Goal: Book appointment/travel/reservation

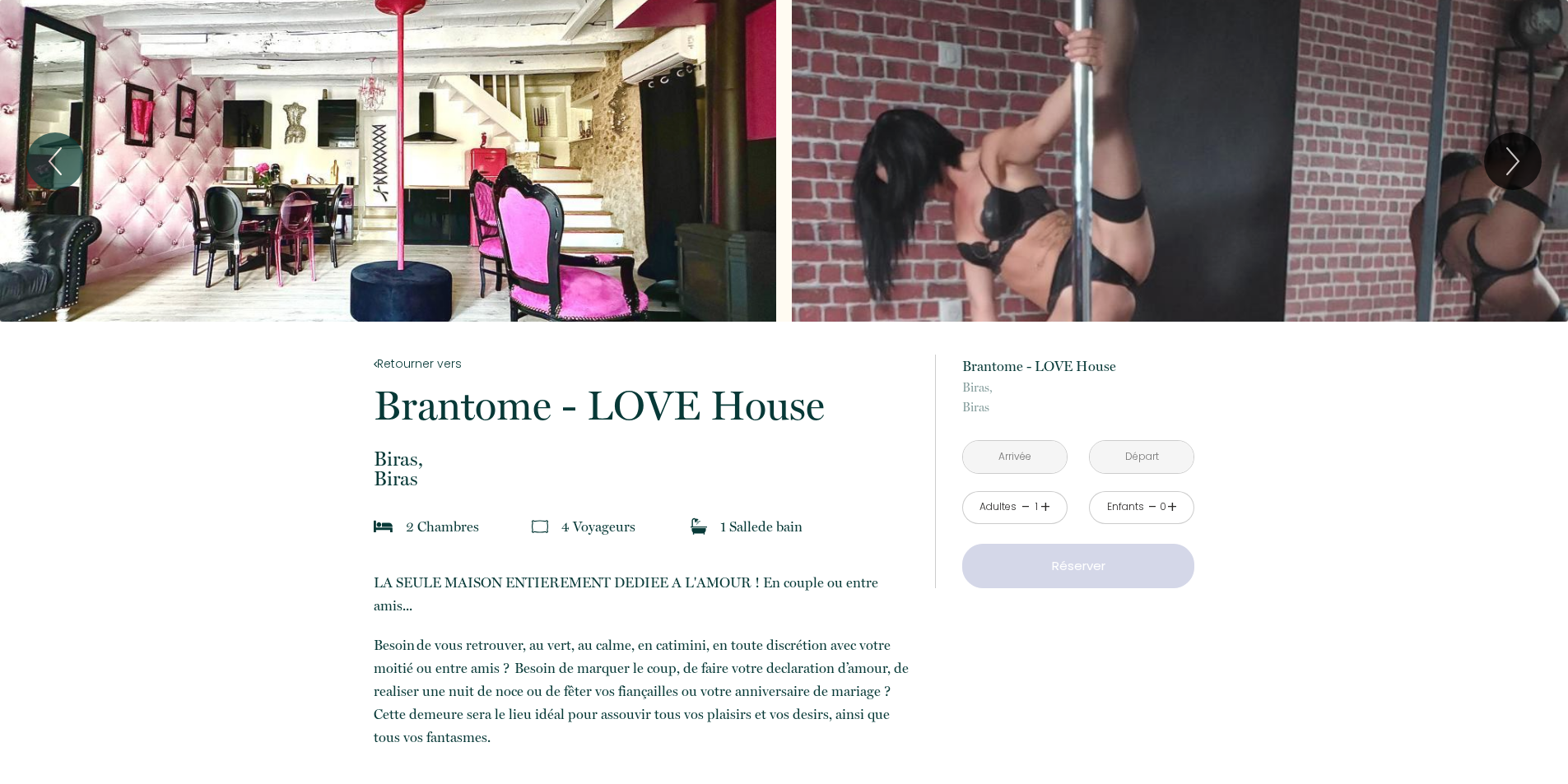
scroll to position [82, 0]
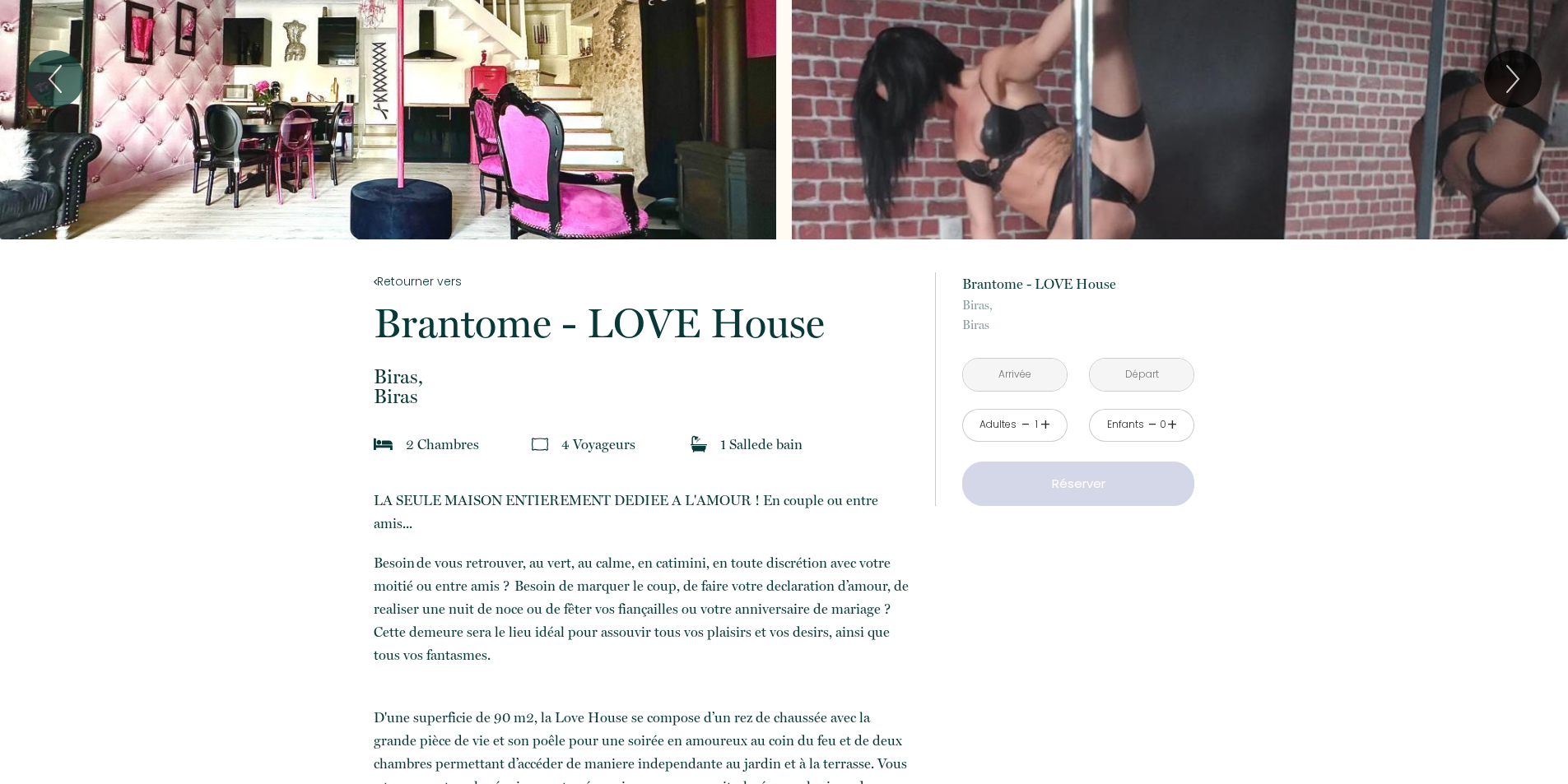
click at [991, 381] on input "text" at bounding box center [1015, 375] width 103 height 33
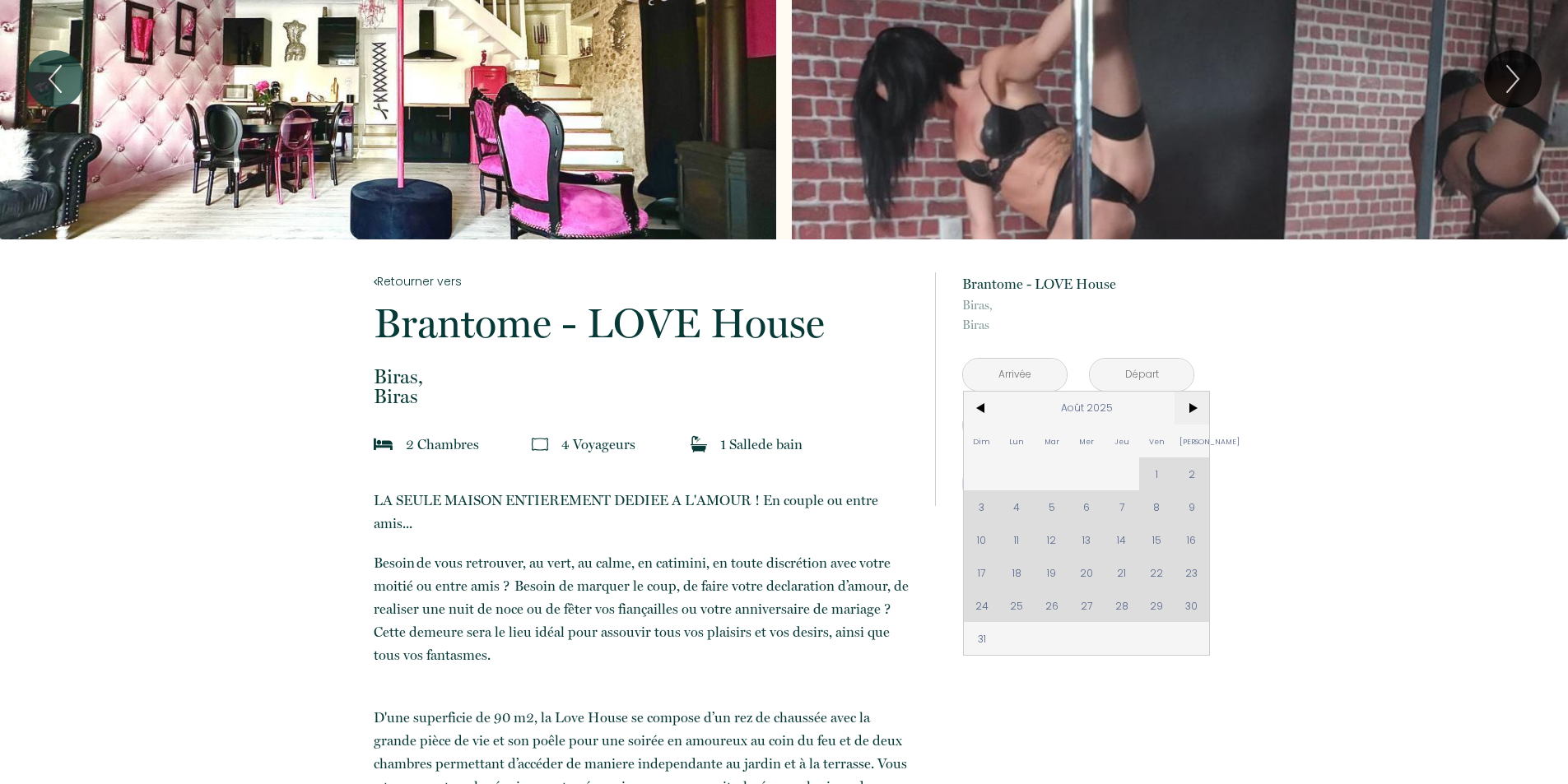
click at [1198, 407] on span ">" at bounding box center [1192, 408] width 35 height 33
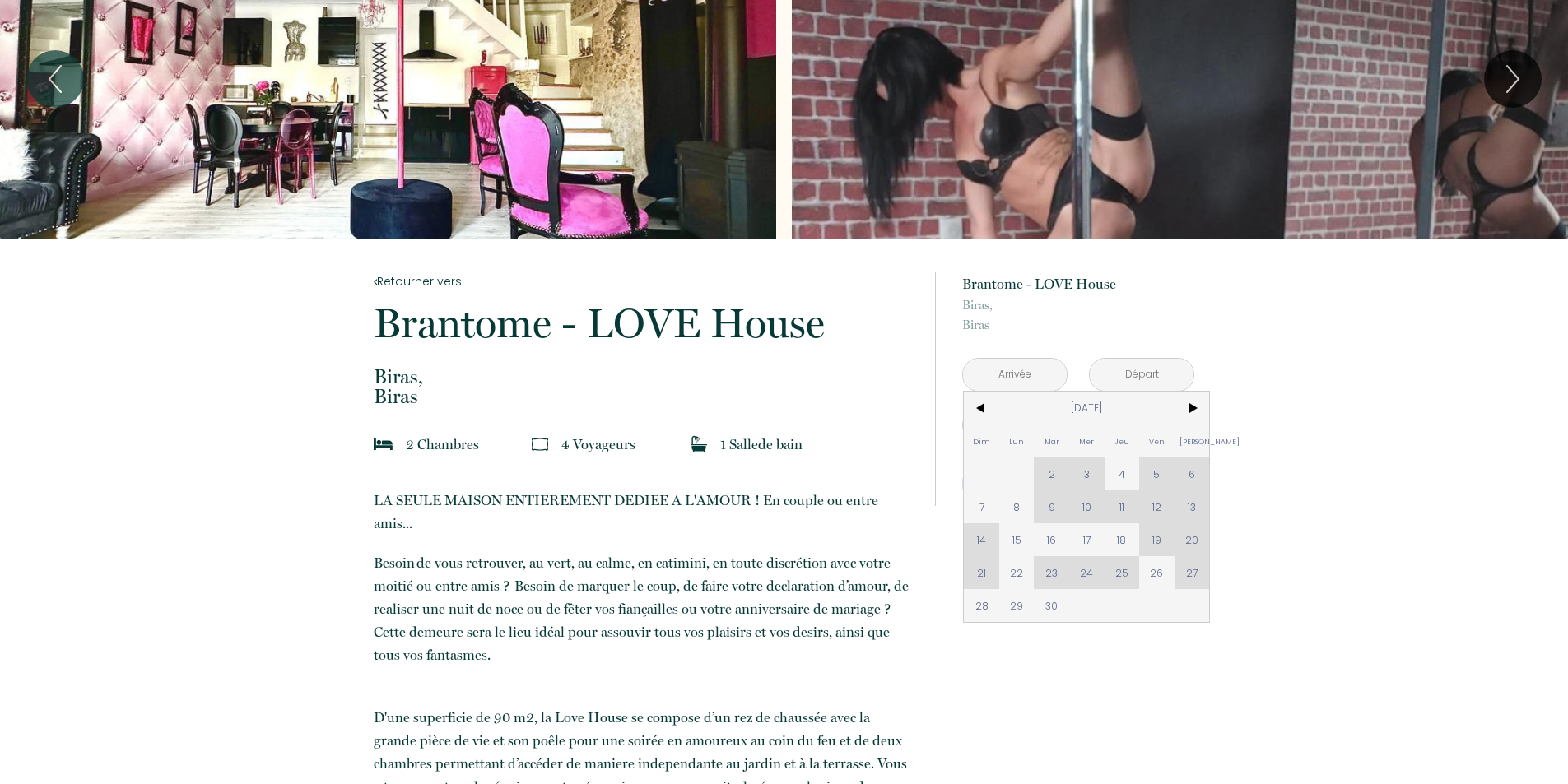
click at [1087, 479] on div "Dim Lun Mar Mer Jeu Ven Sam 1 2 3 4 5 6 7 8 9 10 11 12 13 14 15 16 17 18 19 20 …" at bounding box center [1086, 506] width 245 height 231
click at [1115, 478] on span "4" at bounding box center [1122, 474] width 35 height 33
type input "[DATE]"
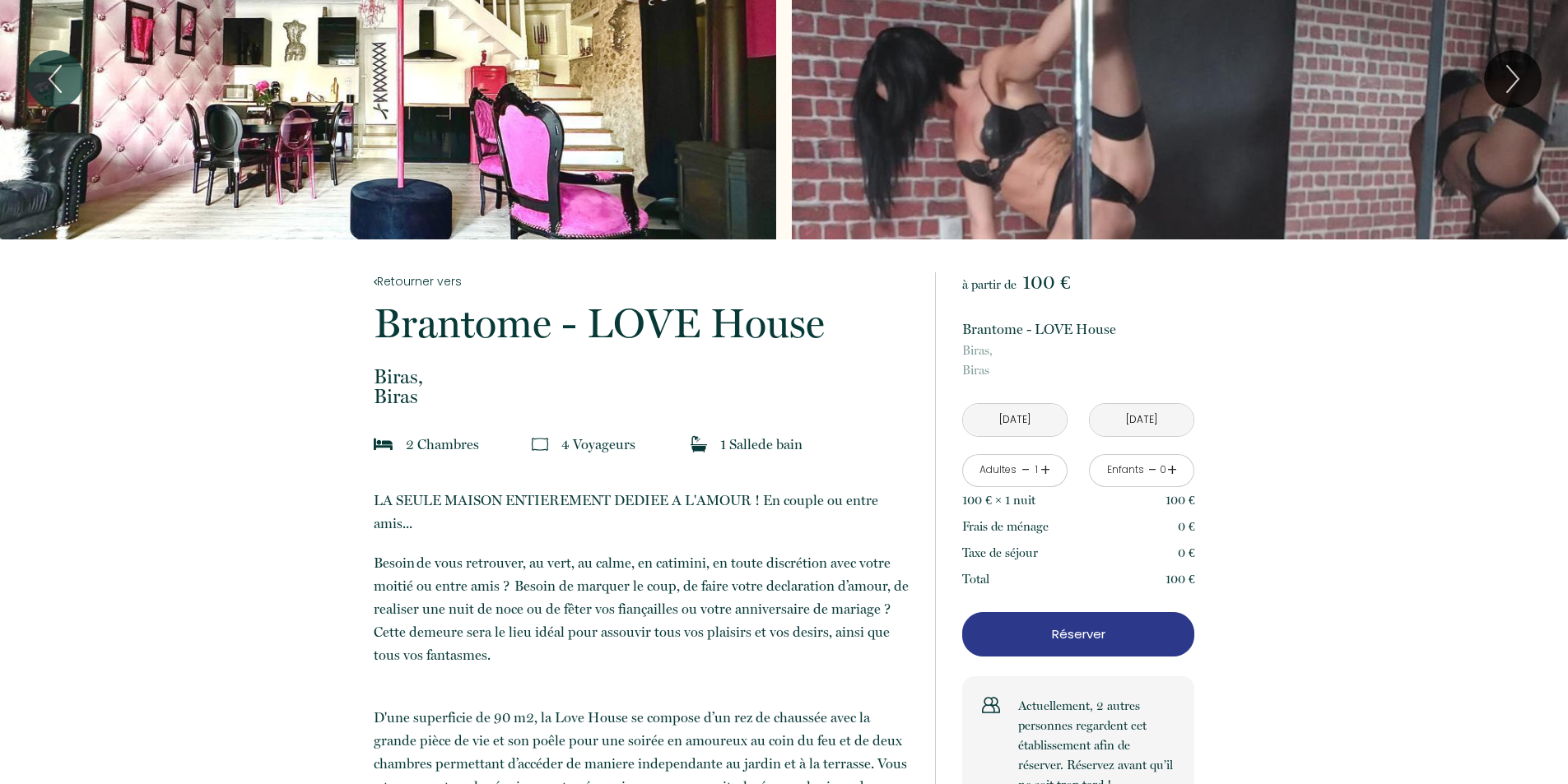
click at [1049, 425] on input "[DATE]" at bounding box center [1015, 420] width 103 height 33
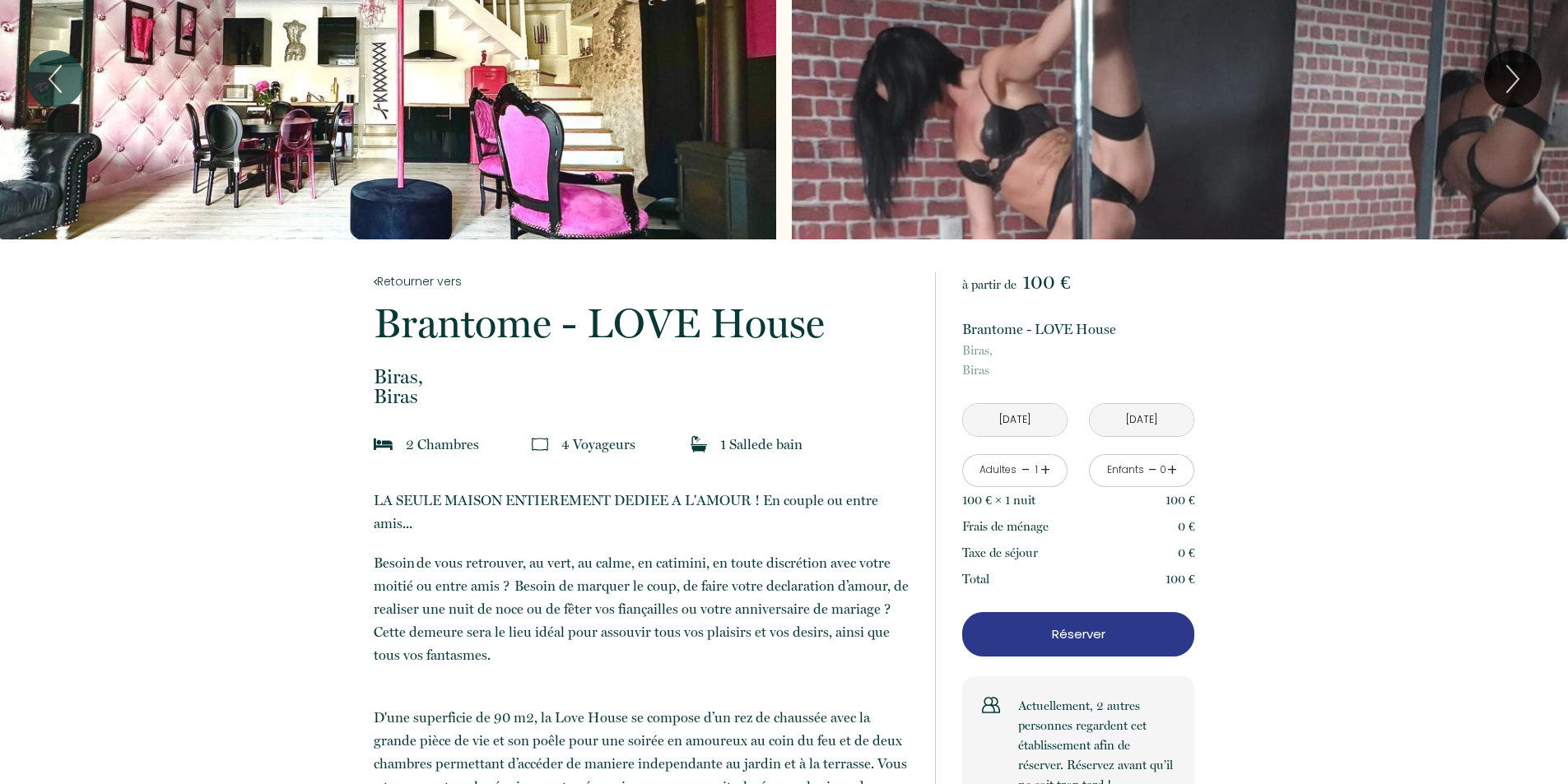
click at [1044, 472] on link "+" at bounding box center [1045, 470] width 10 height 26
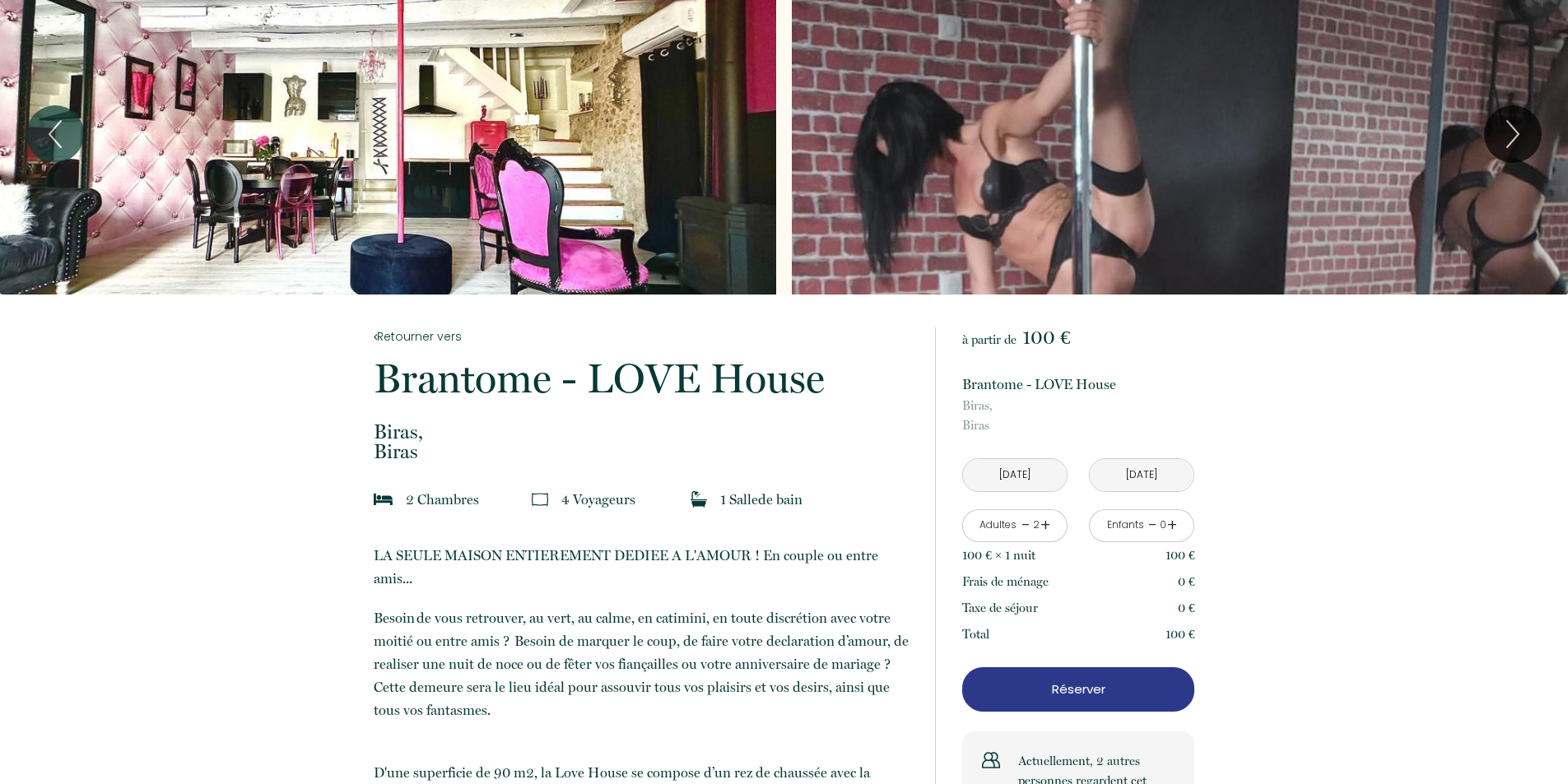
scroll to position [0, 0]
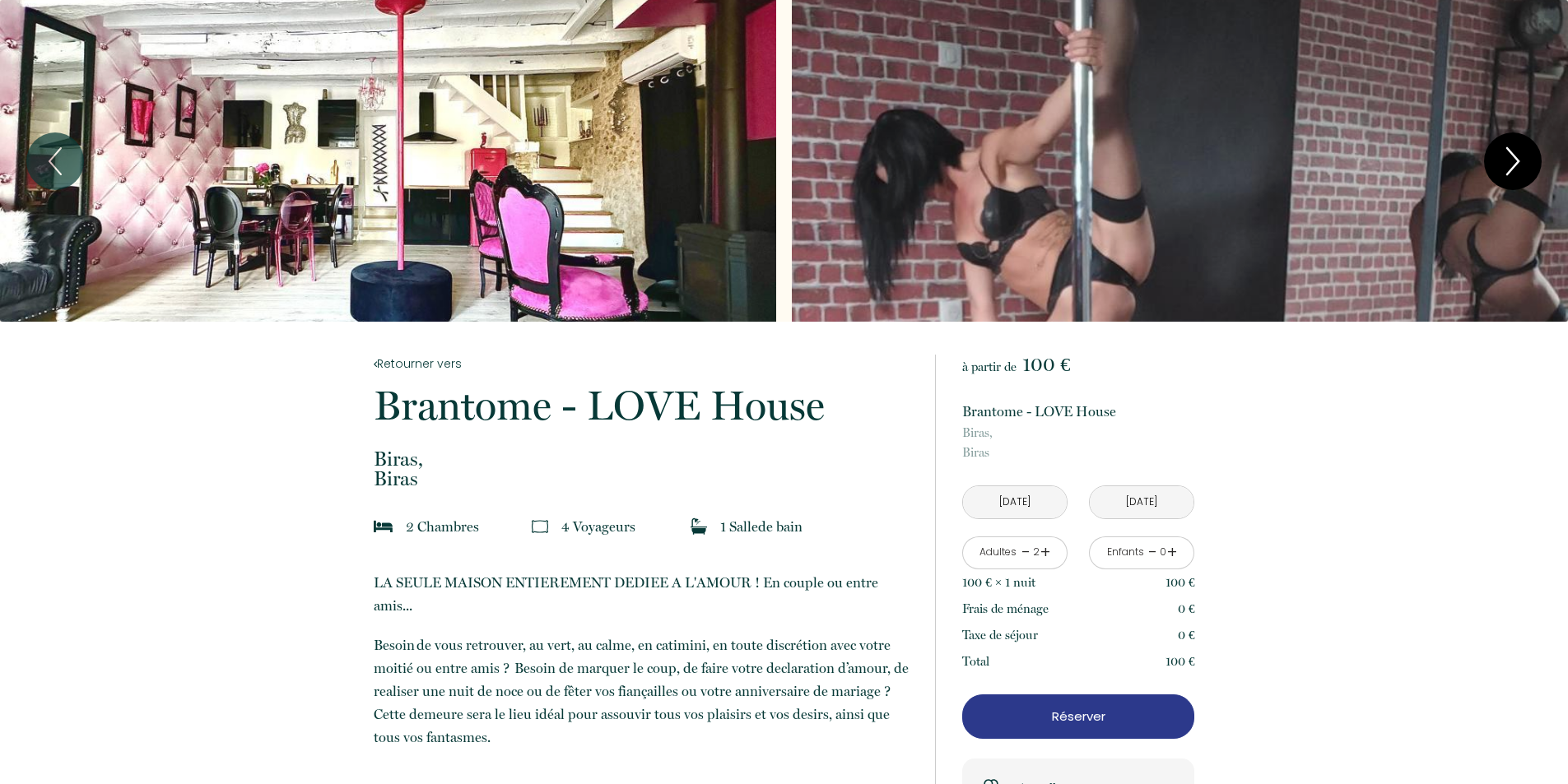
click at [1503, 161] on icon "Next" at bounding box center [1513, 162] width 34 height 50
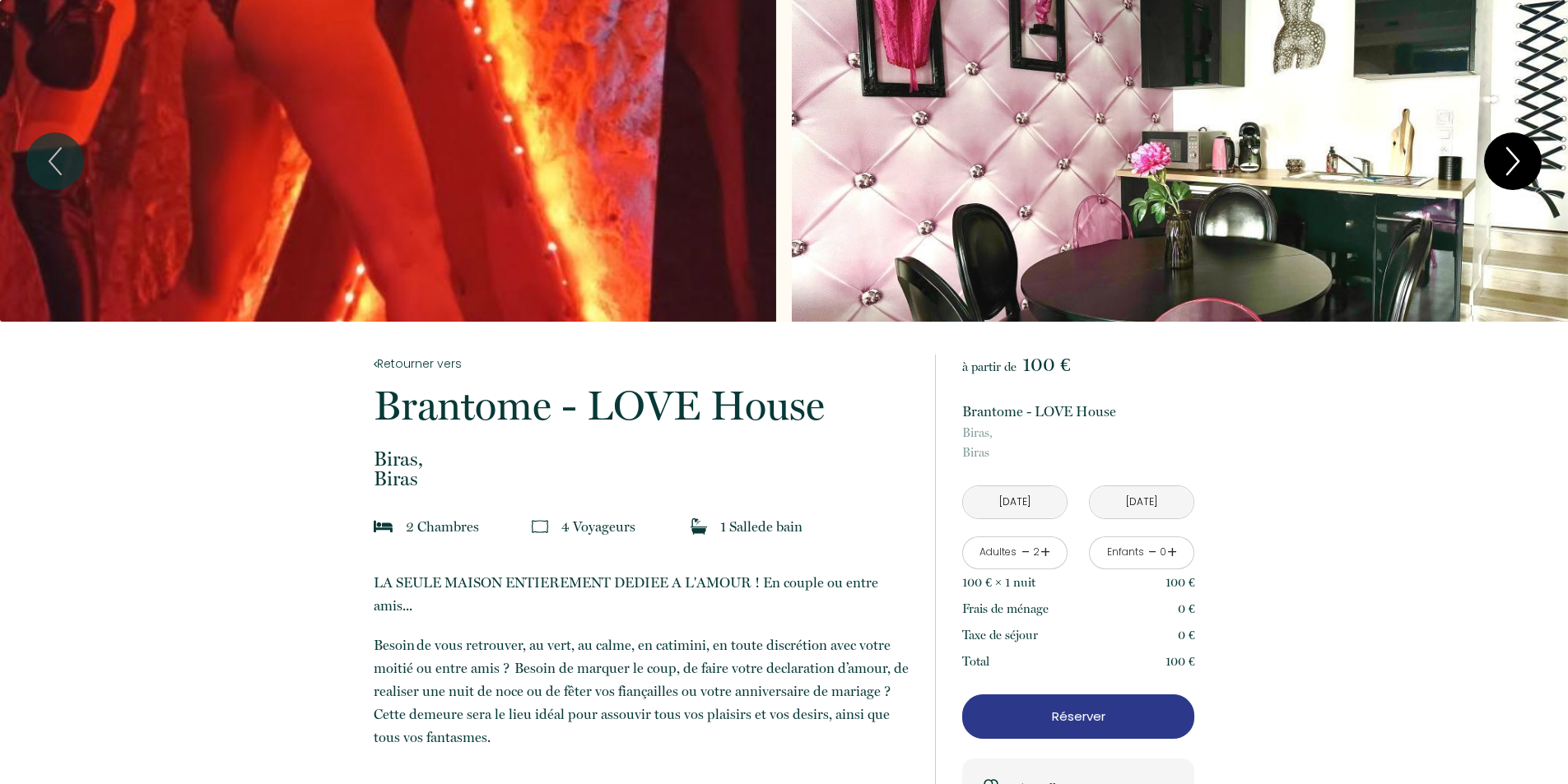
click at [1506, 163] on icon "Next" at bounding box center [1513, 162] width 34 height 50
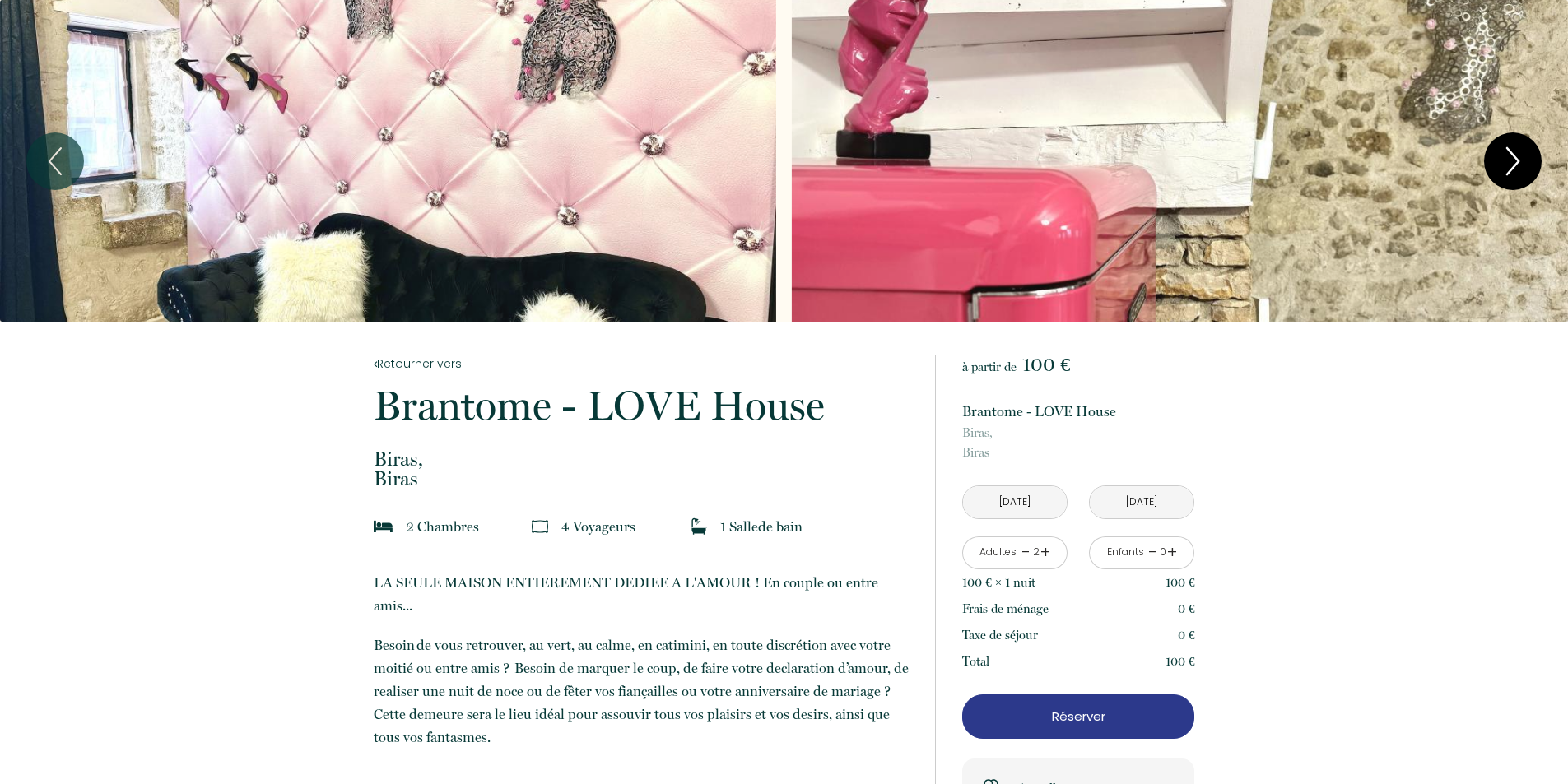
click at [1506, 163] on icon "Next" at bounding box center [1513, 162] width 34 height 50
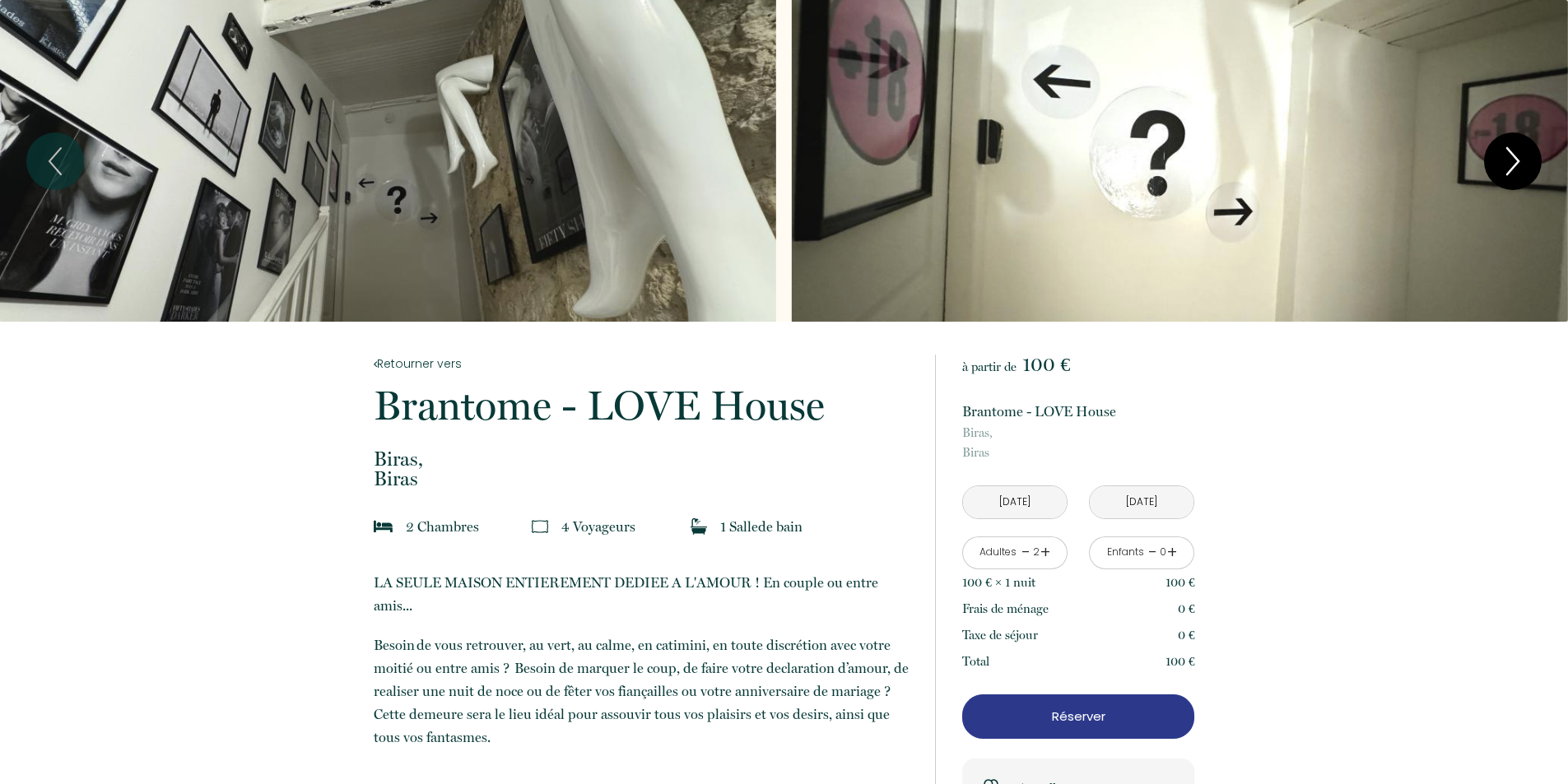
click at [1506, 163] on icon "Next" at bounding box center [1513, 162] width 34 height 50
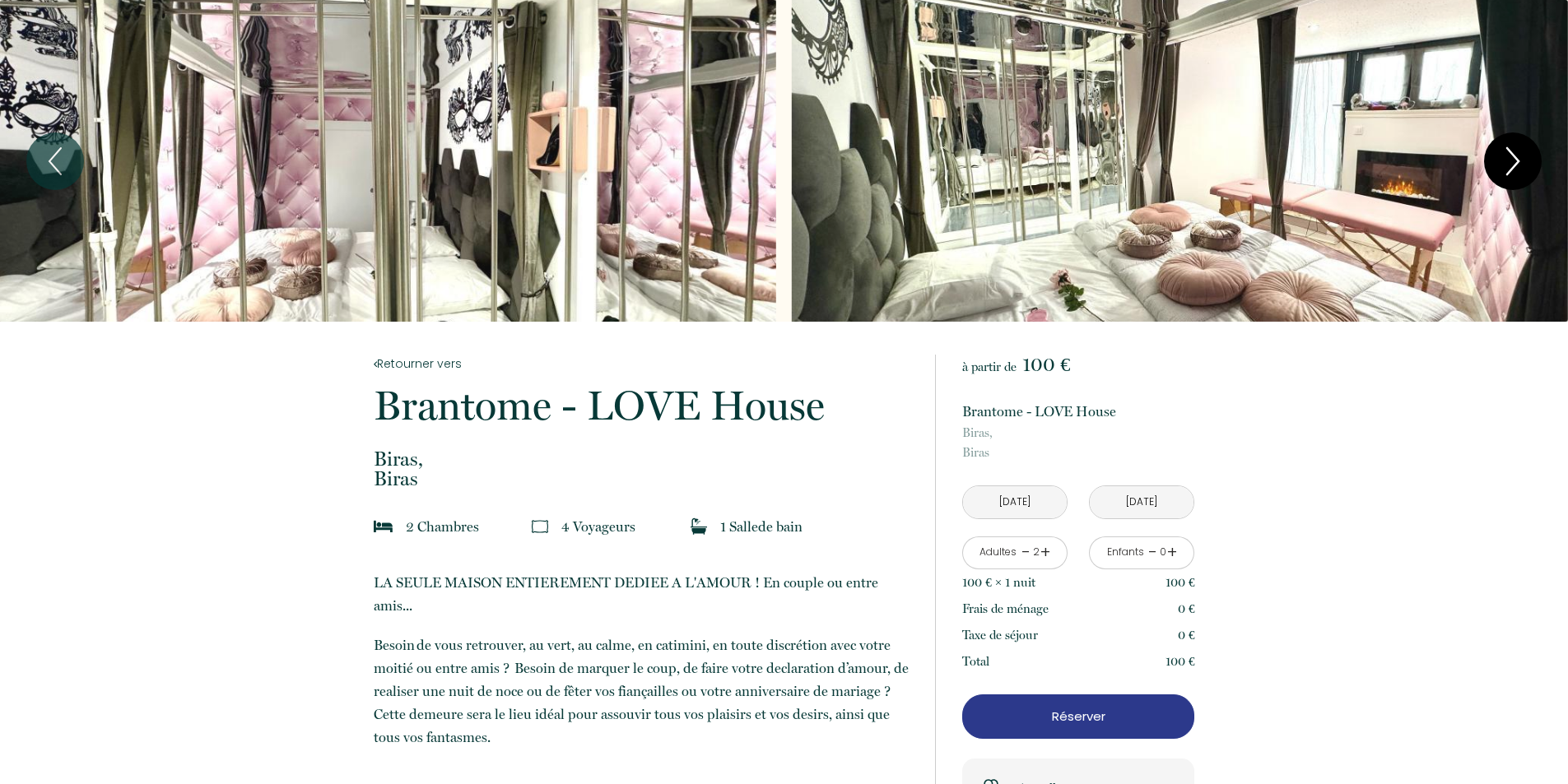
click at [1506, 163] on icon "Next" at bounding box center [1513, 162] width 34 height 50
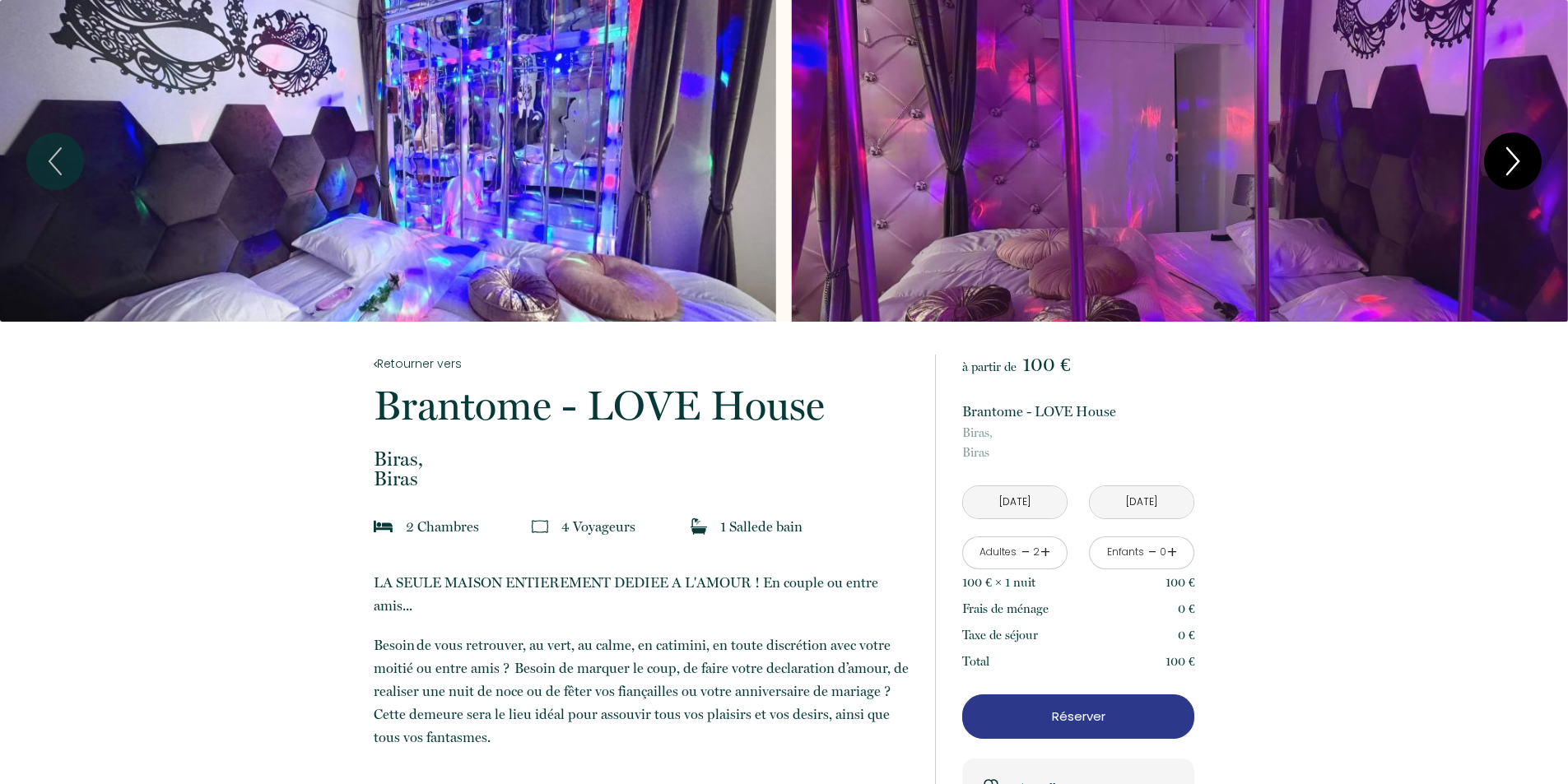
click at [1506, 163] on icon "Next" at bounding box center [1513, 162] width 34 height 50
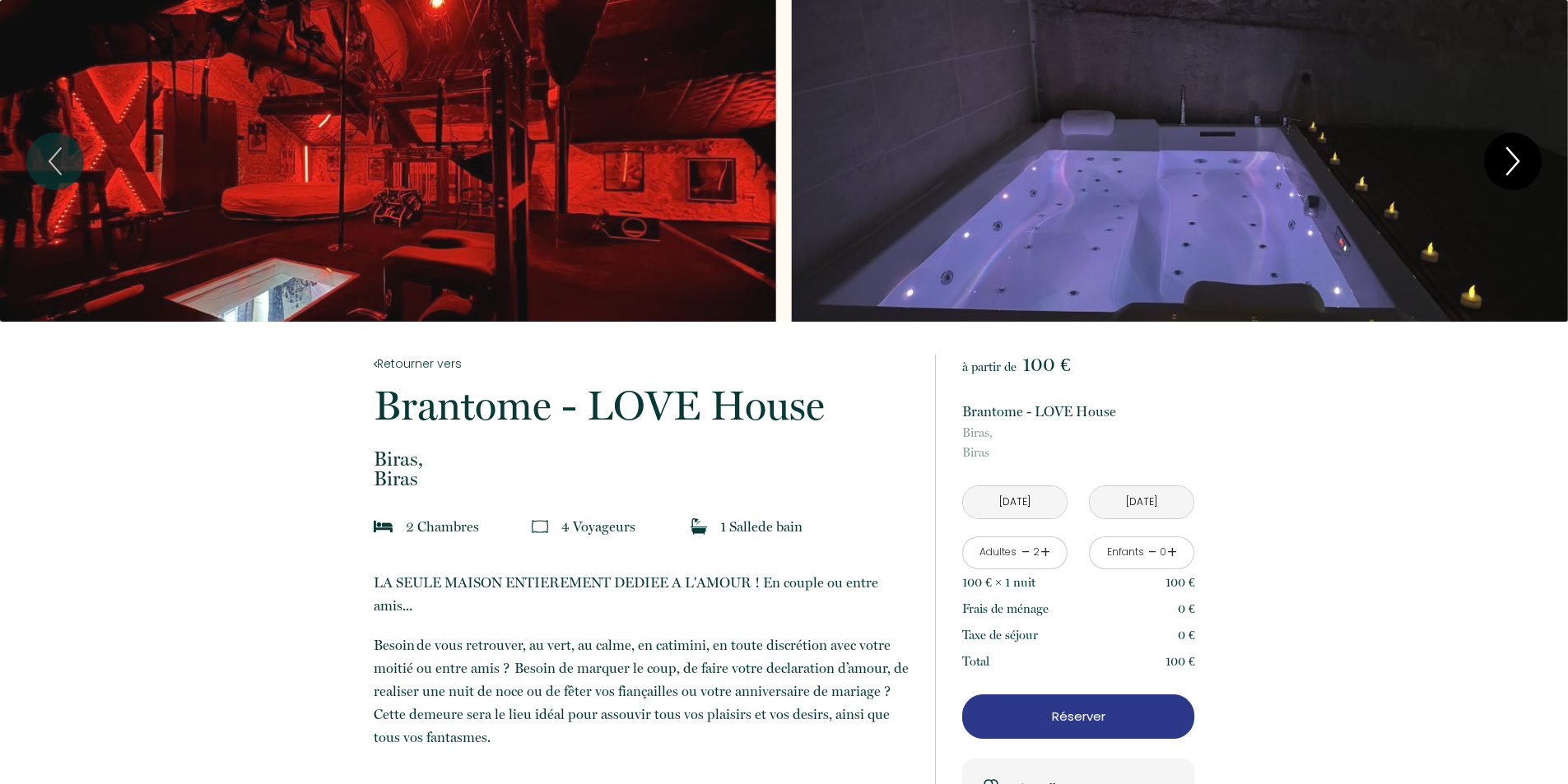
click at [1506, 163] on icon "Next" at bounding box center [1513, 162] width 34 height 50
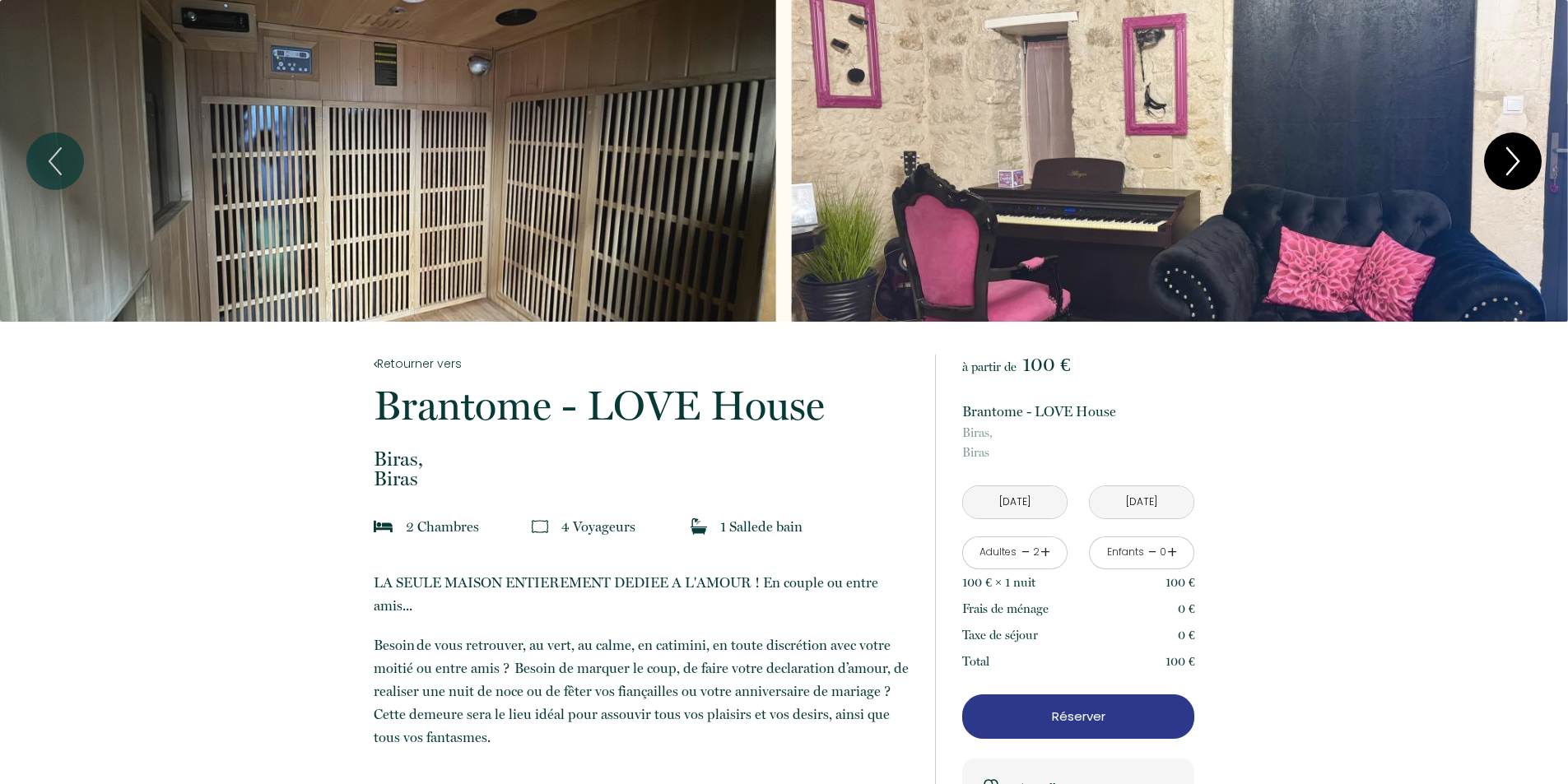
click at [1504, 166] on icon "Next" at bounding box center [1513, 162] width 34 height 50
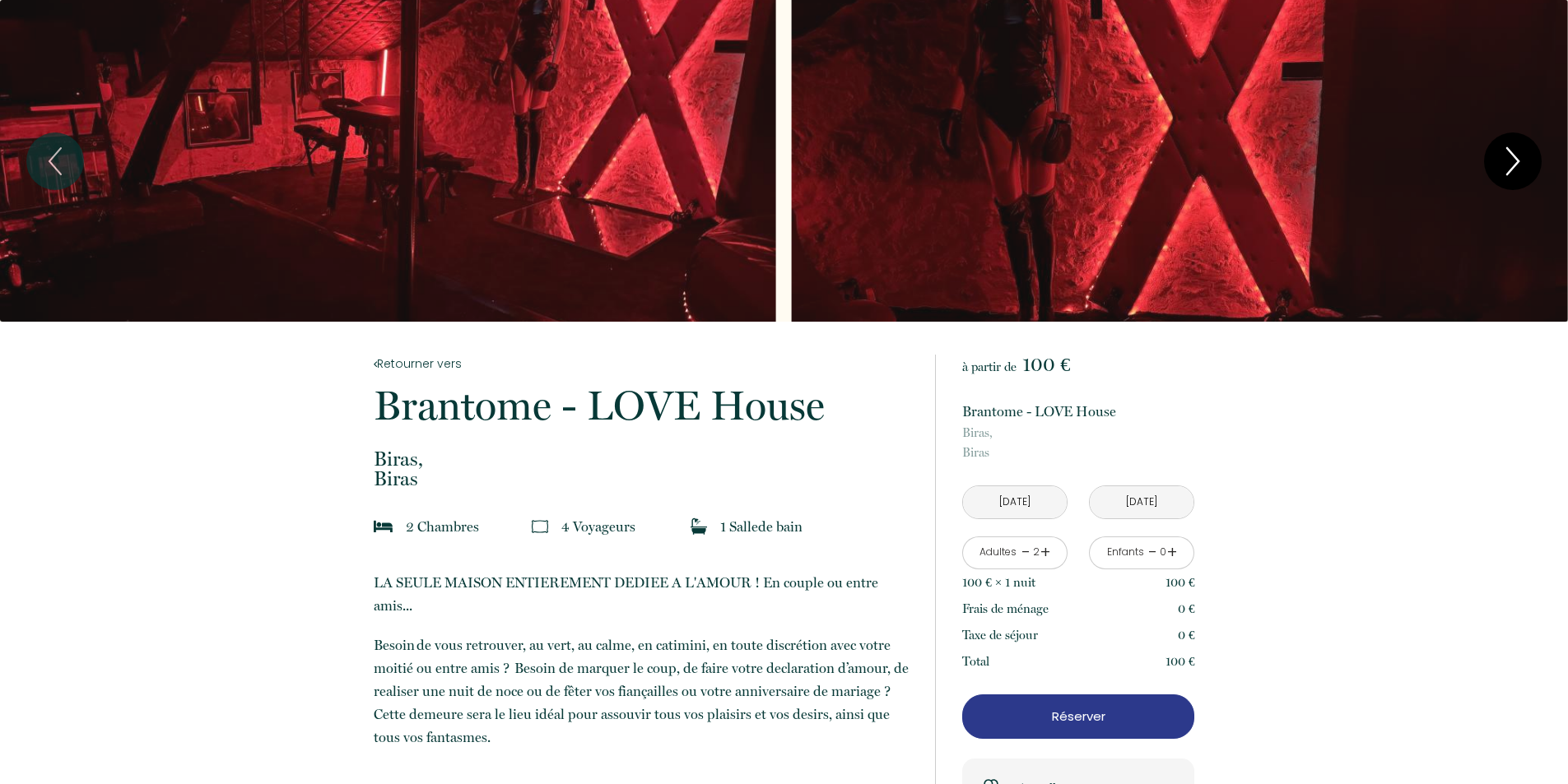
click at [1504, 166] on icon "Next" at bounding box center [1513, 162] width 34 height 50
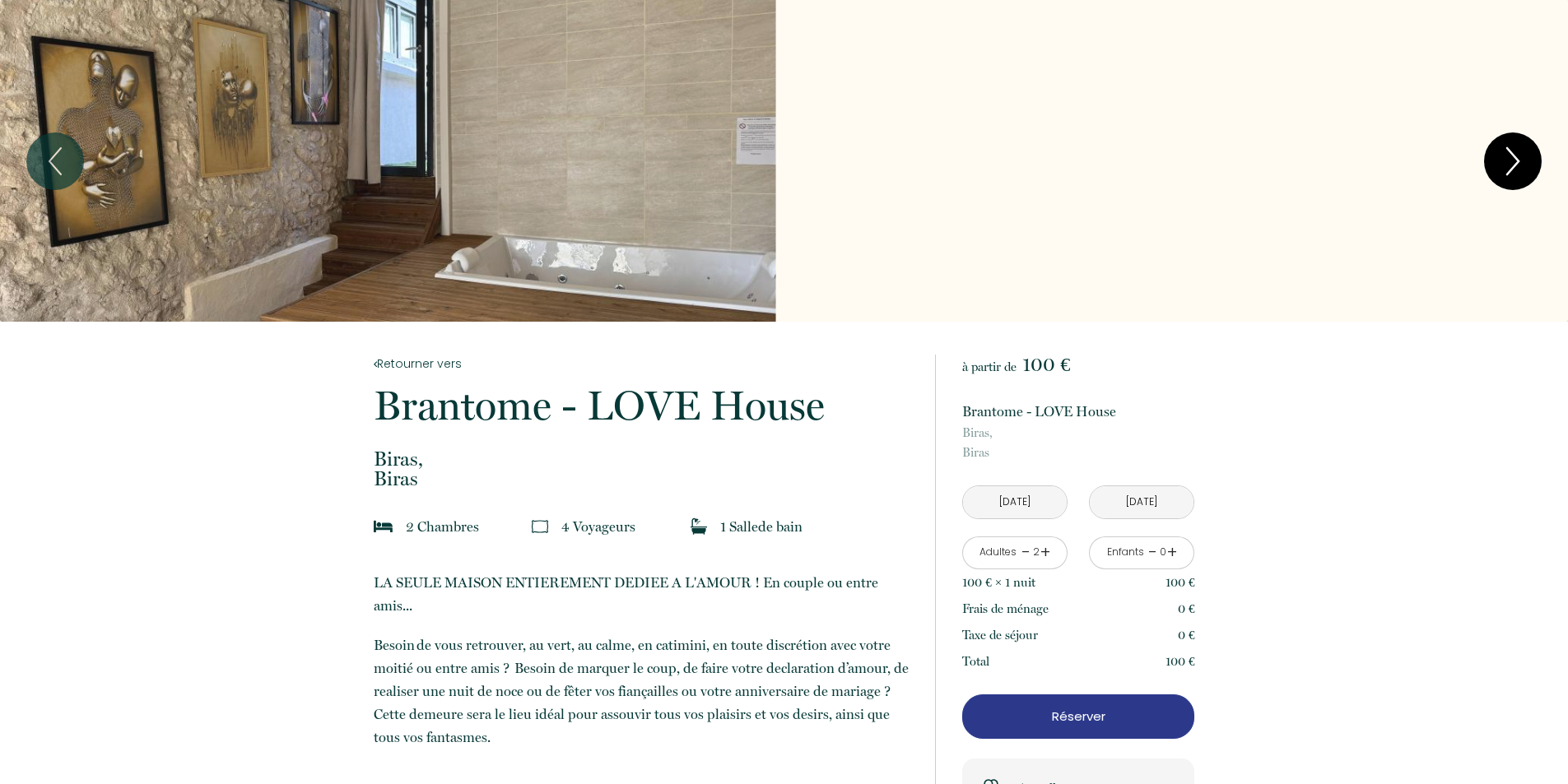
click at [1504, 166] on icon "Next" at bounding box center [1513, 162] width 34 height 50
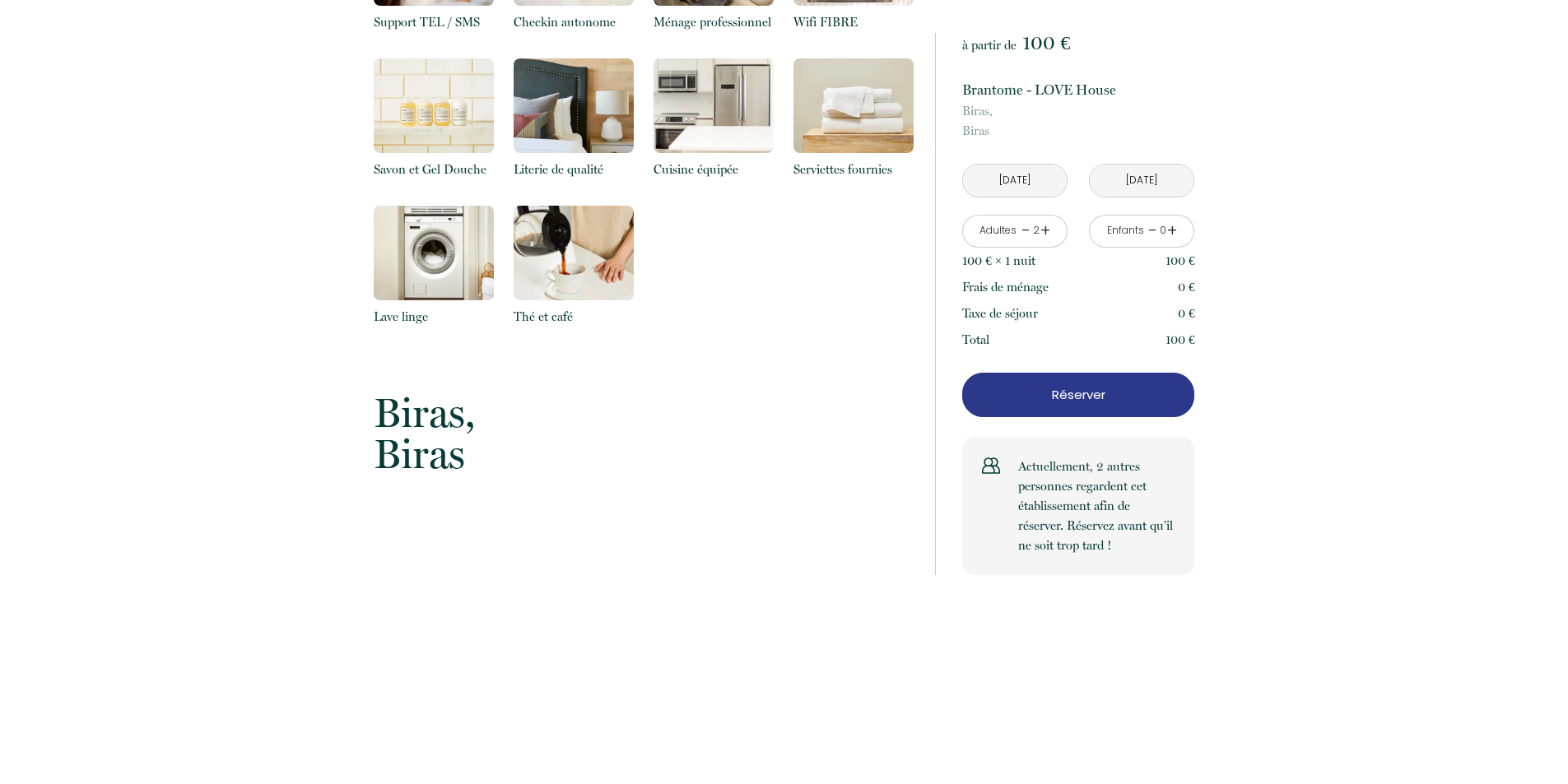
scroll to position [2797, 0]
